Goal: Obtain resource: Obtain resource

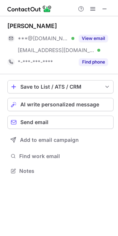
scroll to position [165, 118]
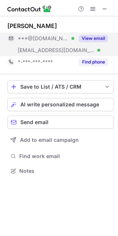
click at [95, 34] on div "View email" at bounding box center [91, 38] width 34 height 12
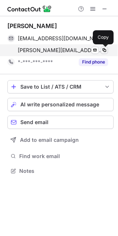
click at [102, 51] on span at bounding box center [104, 50] width 6 height 6
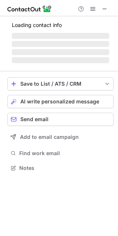
scroll to position [172, 118]
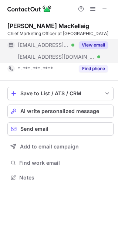
click at [102, 44] on button "View email" at bounding box center [93, 44] width 29 height 7
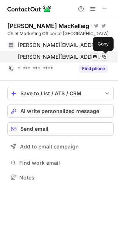
click at [103, 58] on span at bounding box center [104, 57] width 6 height 6
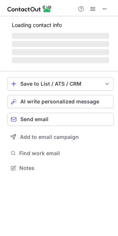
scroll to position [179, 118]
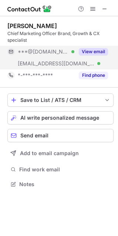
click at [93, 53] on button "View email" at bounding box center [93, 51] width 29 height 7
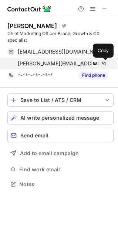
click at [106, 64] on span at bounding box center [104, 64] width 6 height 6
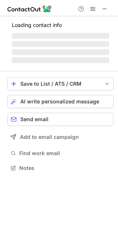
scroll to position [167, 118]
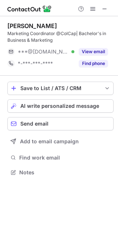
scroll to position [167, 118]
